Goal: Find specific page/section: Find specific page/section

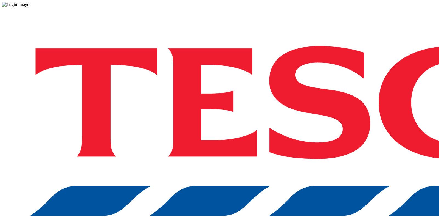
click at [324, 135] on div "Log in to the Spectra’s dashboard using [PERSON_NAME]’s credentials. If you don…" at bounding box center [219, 143] width 435 height 273
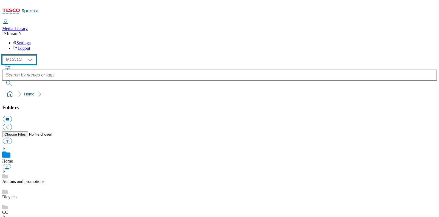
click at [28, 55] on select "MCA CZ MCA HU MCA MY MCA SK MCA TH MCA UK" at bounding box center [19, 59] width 34 height 9
select select "flare-mca-hu"
click at [4, 55] on select "MCA CZ MCA HU MCA MY MCA SK MCA TH MCA UK" at bounding box center [19, 59] width 34 height 9
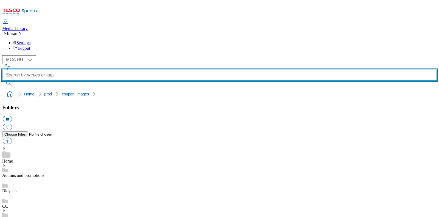
click at [203, 69] on input "text" at bounding box center [219, 74] width 435 height 11
type input "Q22"
click at [2, 80] on button "submit" at bounding box center [9, 82] width 14 height 5
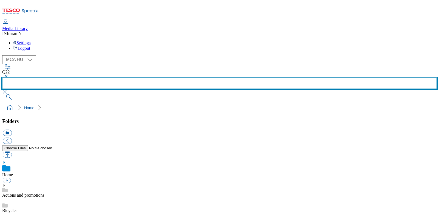
scroll to position [332, 0]
